Goal: Navigation & Orientation: Understand site structure

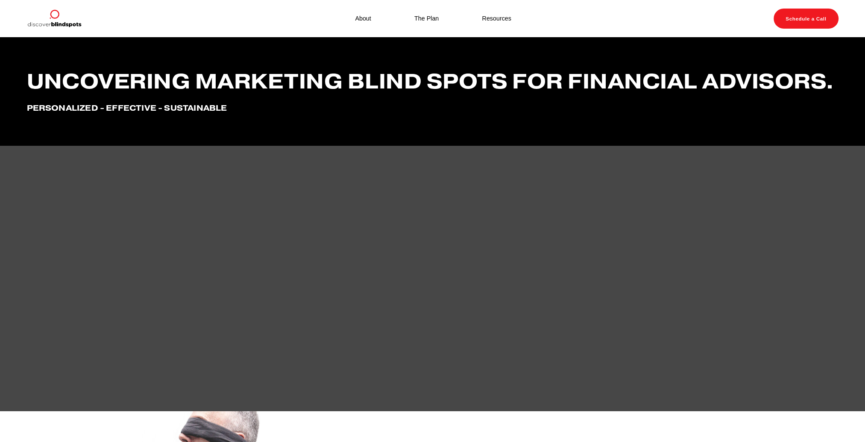
click at [360, 18] on link "About" at bounding box center [363, 18] width 16 height 11
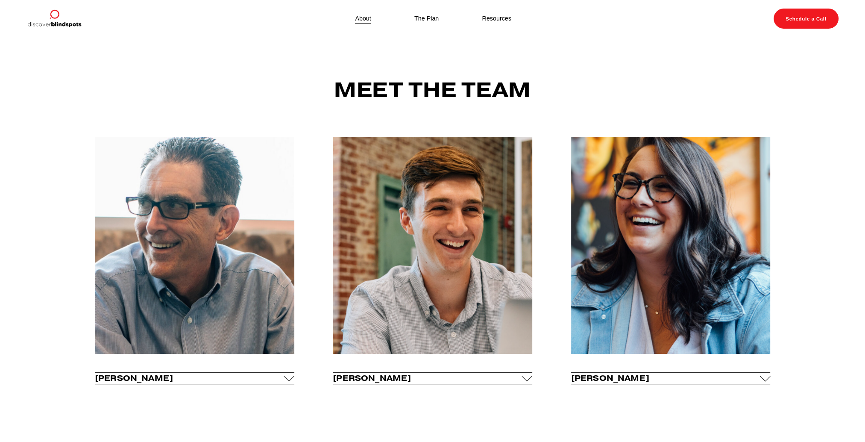
scroll to position [85, 0]
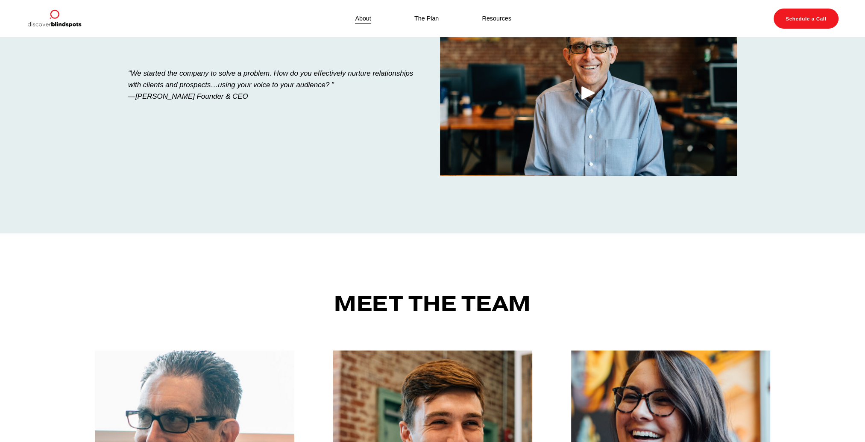
click at [503, 19] on link "Resources" at bounding box center [496, 18] width 29 height 11
